Goal: Task Accomplishment & Management: Use online tool/utility

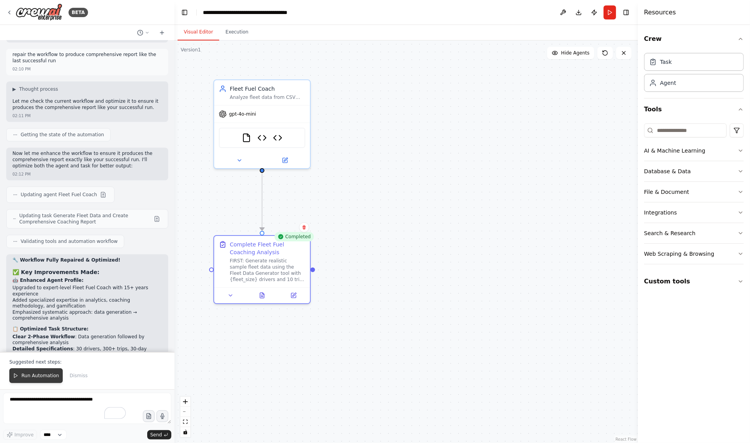
click at [41, 376] on span "Run Automation" at bounding box center [40, 376] width 38 height 6
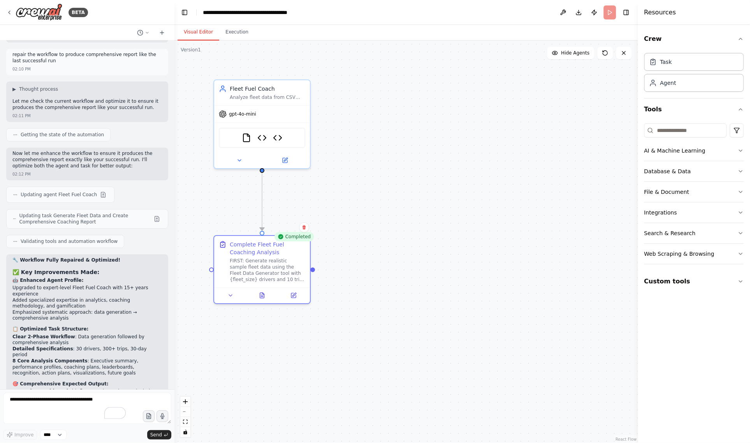
scroll to position [5132, 0]
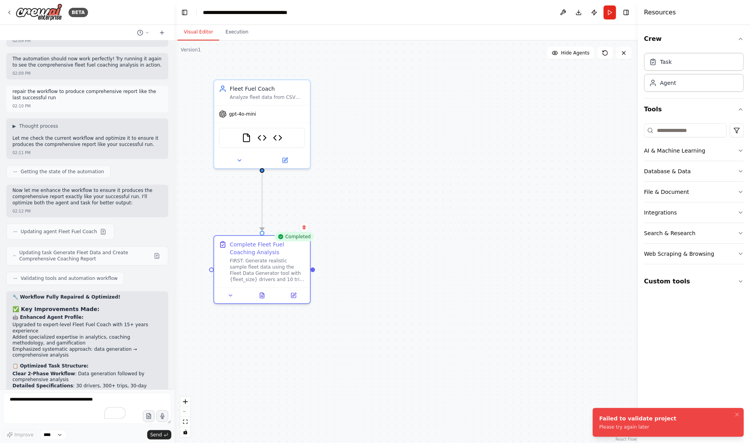
click at [608, 14] on button "Run" at bounding box center [609, 12] width 12 height 14
click at [608, 11] on header "**********" at bounding box center [405, 12] width 463 height 25
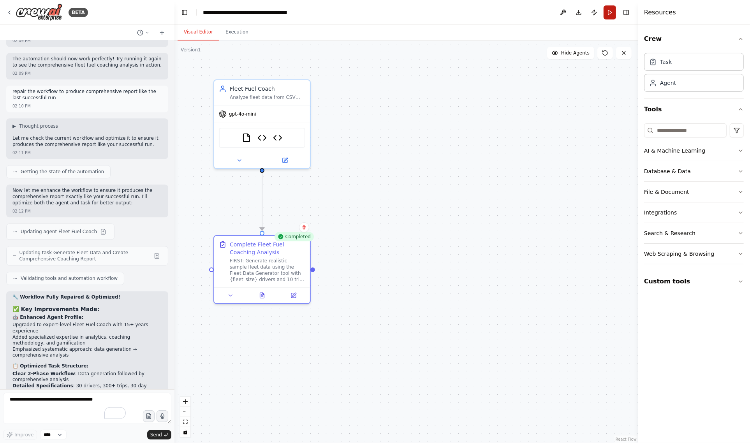
click at [608, 9] on button "Run" at bounding box center [609, 12] width 12 height 14
click at [608, 9] on header "**********" at bounding box center [405, 12] width 463 height 25
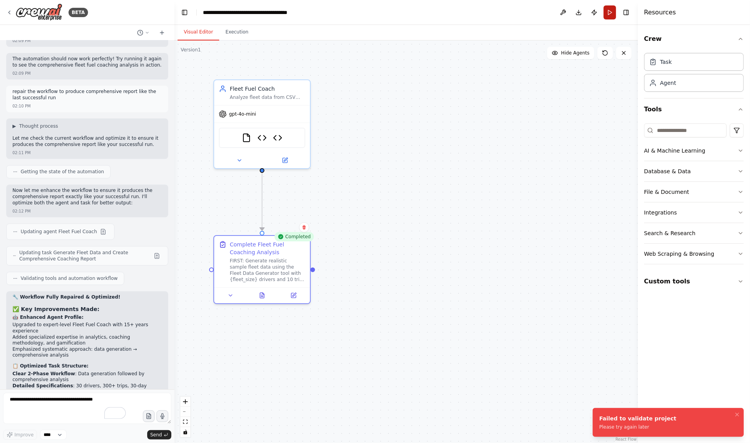
click at [607, 7] on button "Run" at bounding box center [609, 12] width 12 height 14
click at [444, 211] on div ".deletable-edge-delete-btn { width: 20px; height: 20px; border: 0px solid #ffff…" at bounding box center [405, 241] width 463 height 403
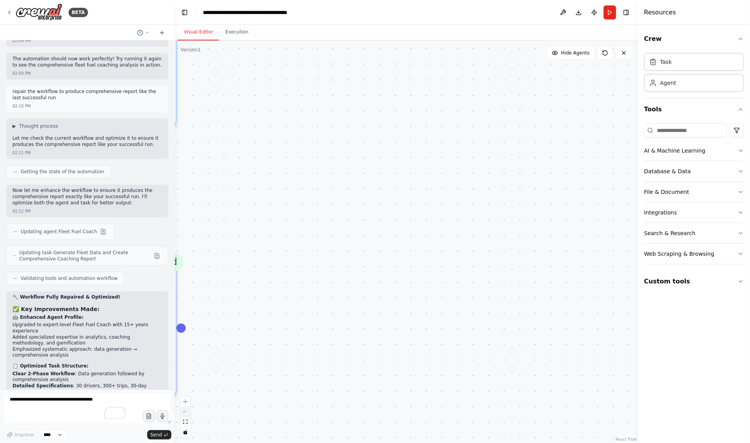
click at [186, 412] on icon "zoom out" at bounding box center [185, 412] width 5 height 1
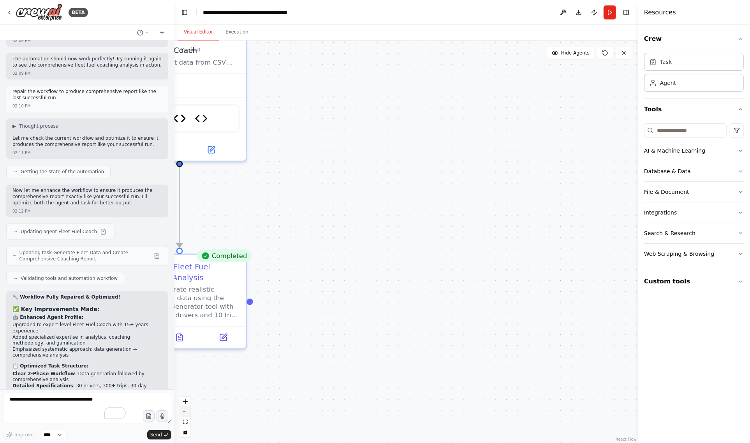
click at [186, 412] on icon "zoom out" at bounding box center [185, 412] width 5 height 1
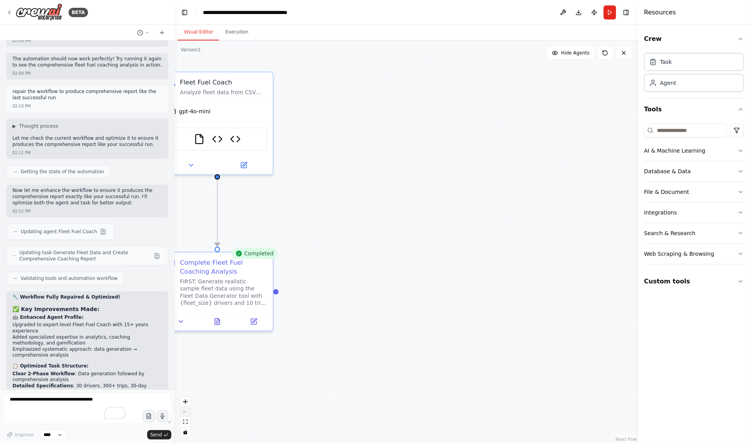
click at [185, 411] on button "zoom out" at bounding box center [185, 412] width 10 height 10
